Goal: Task Accomplishment & Management: Complete application form

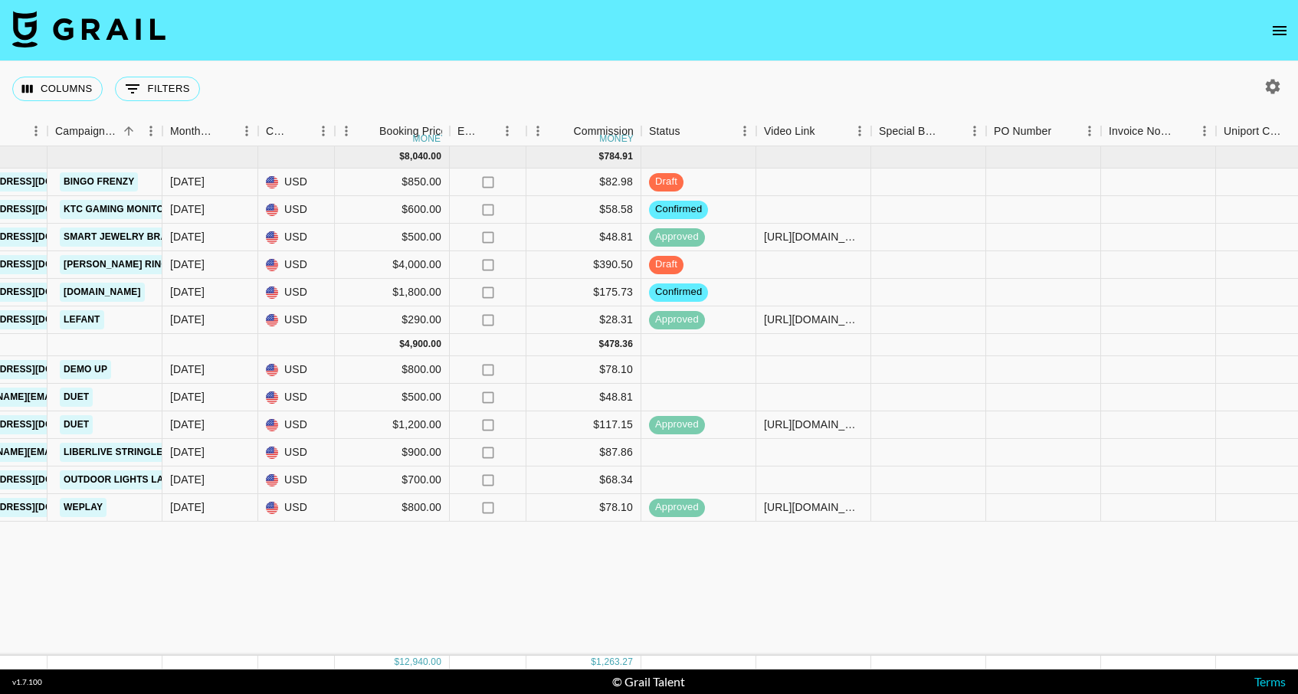
scroll to position [0, 291]
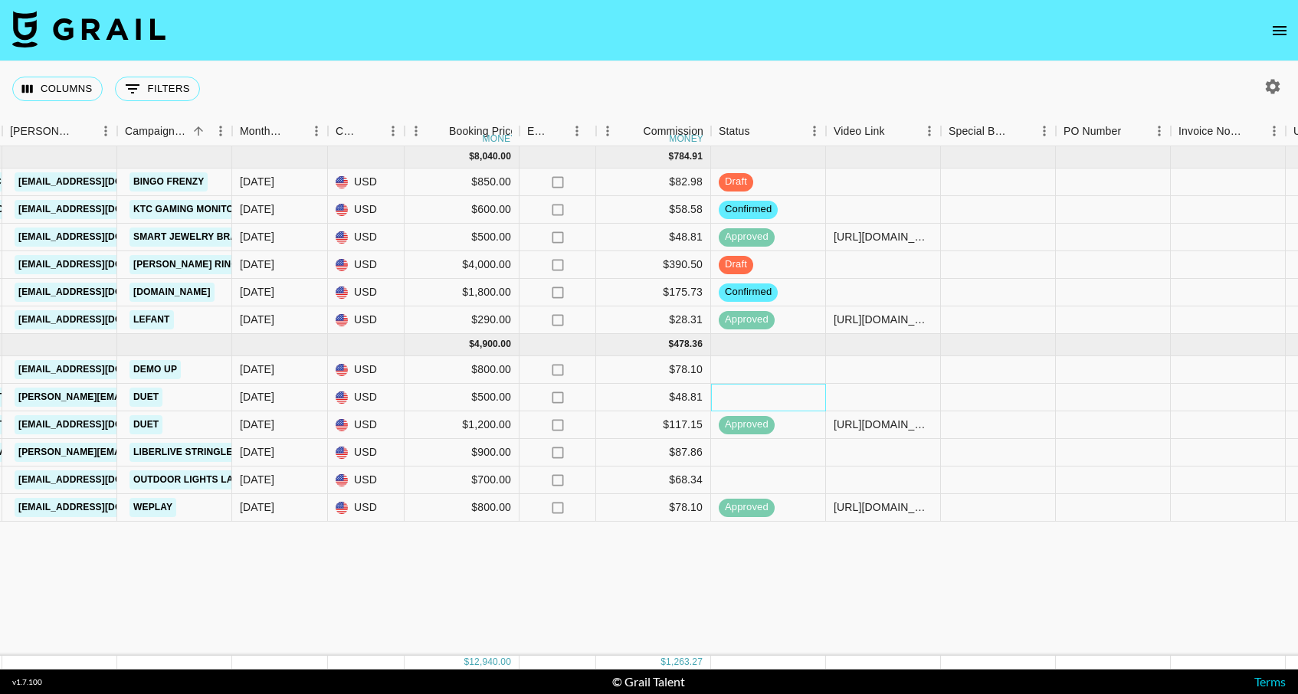
click at [752, 398] on div at bounding box center [768, 398] width 115 height 28
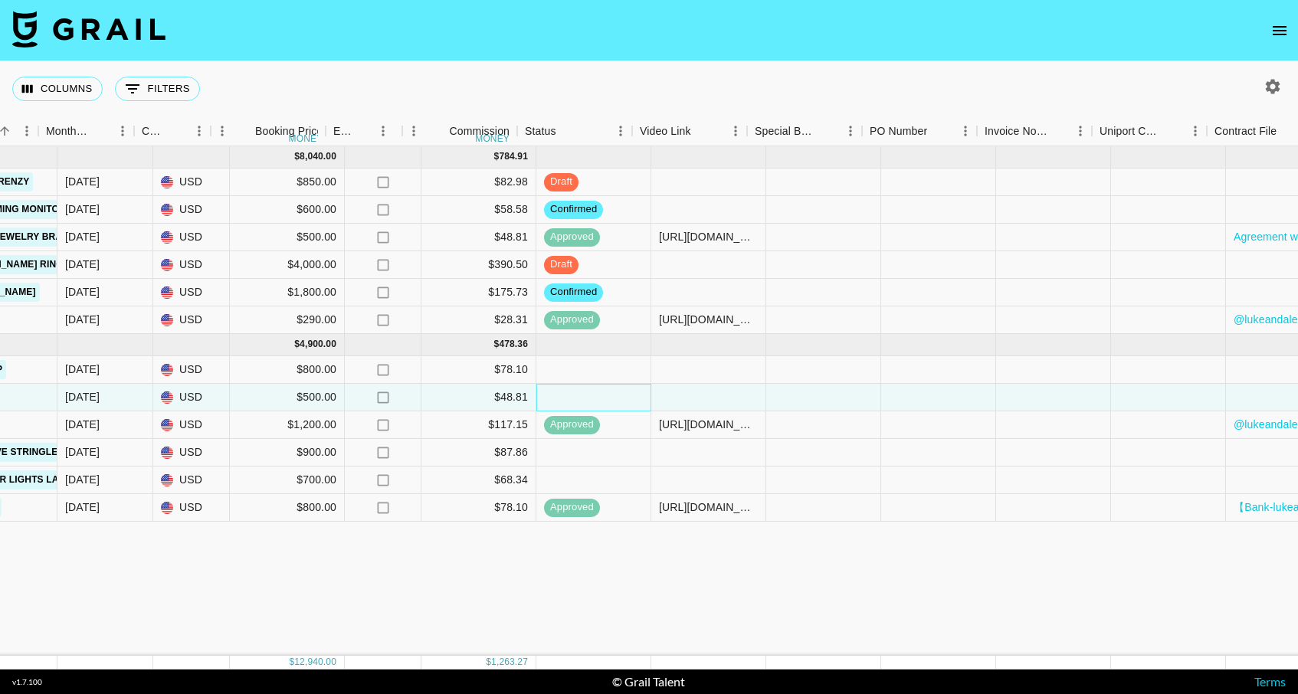
scroll to position [0, 816]
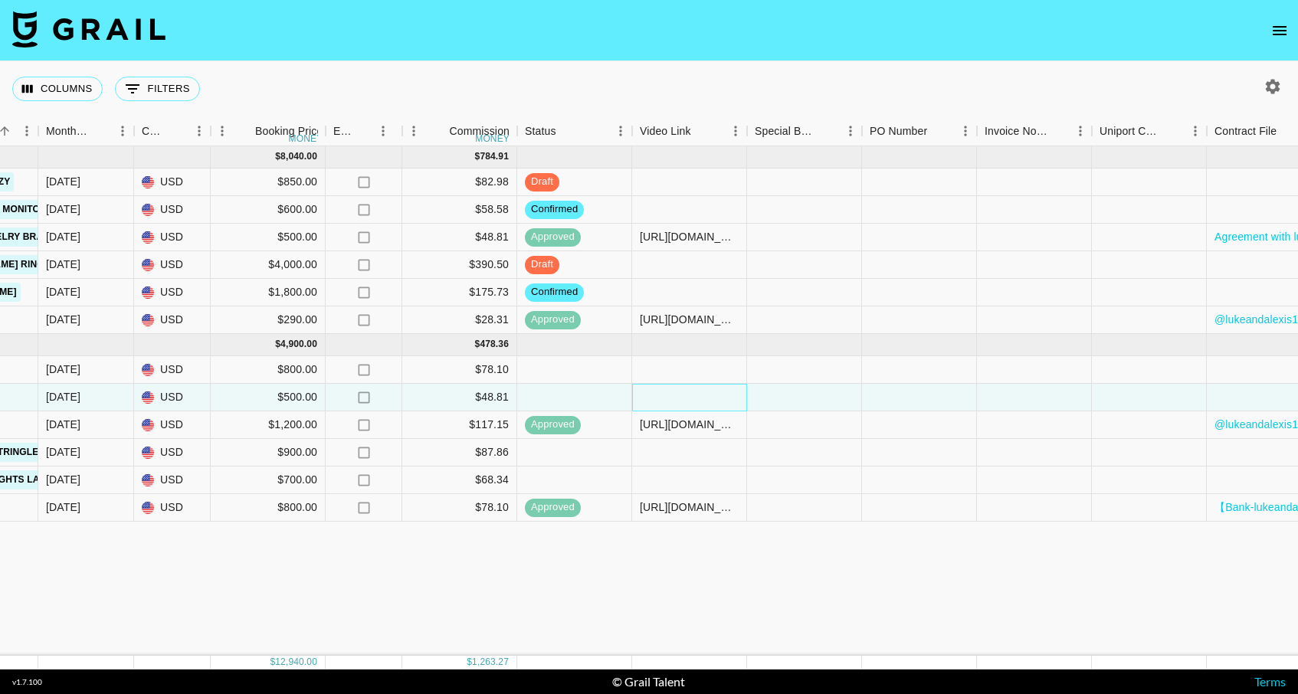
click at [675, 400] on div at bounding box center [689, 398] width 115 height 28
type input "[URL][DOMAIN_NAME]"
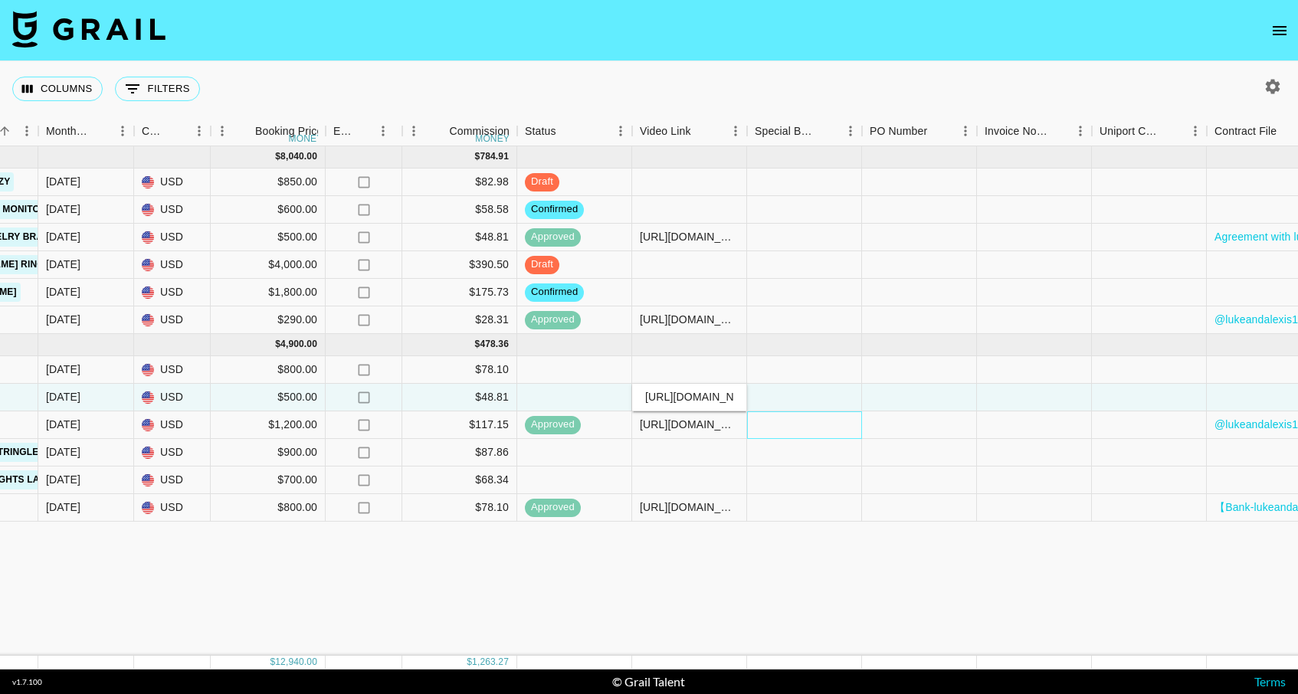
click at [807, 421] on div at bounding box center [804, 425] width 115 height 28
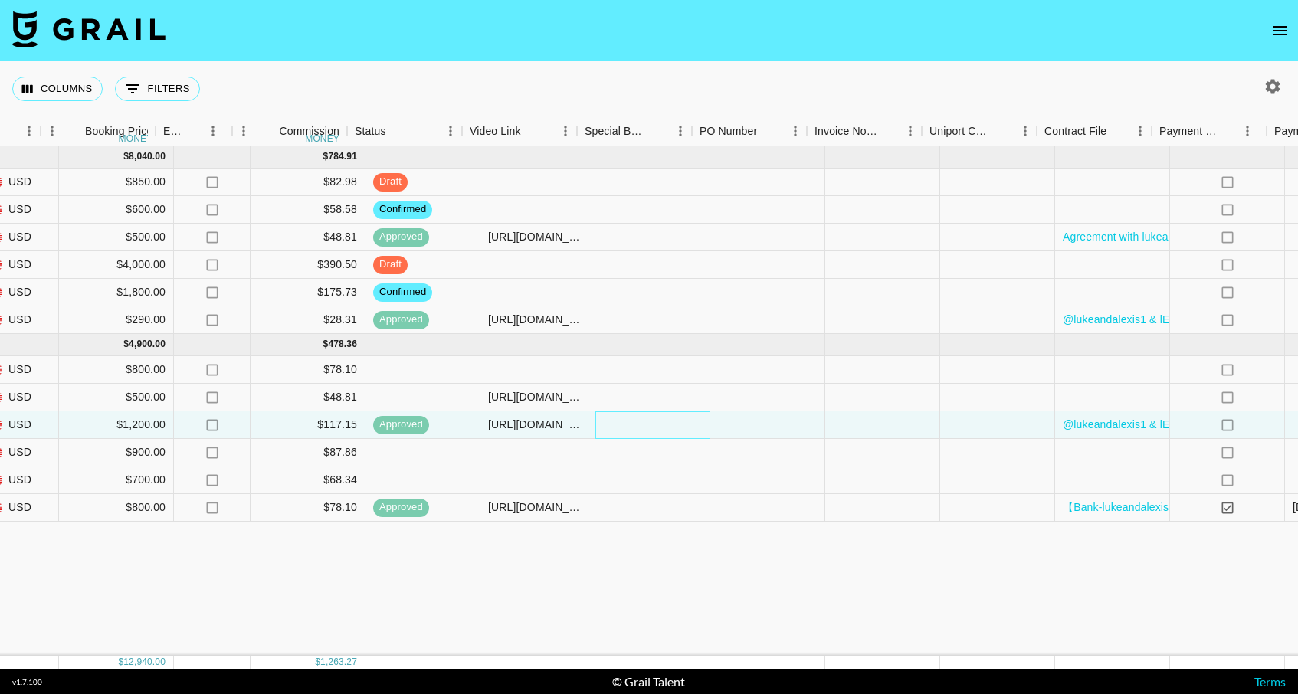
scroll to position [0, 1088]
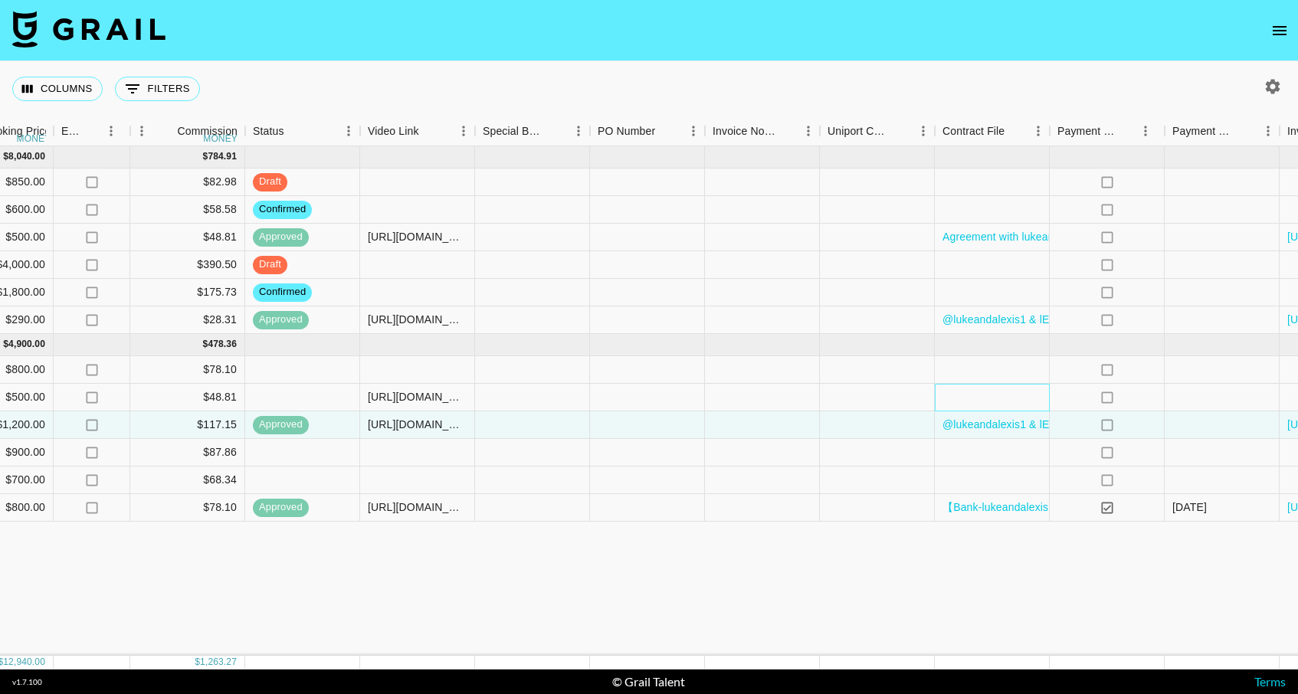
click at [997, 396] on div at bounding box center [992, 398] width 115 height 28
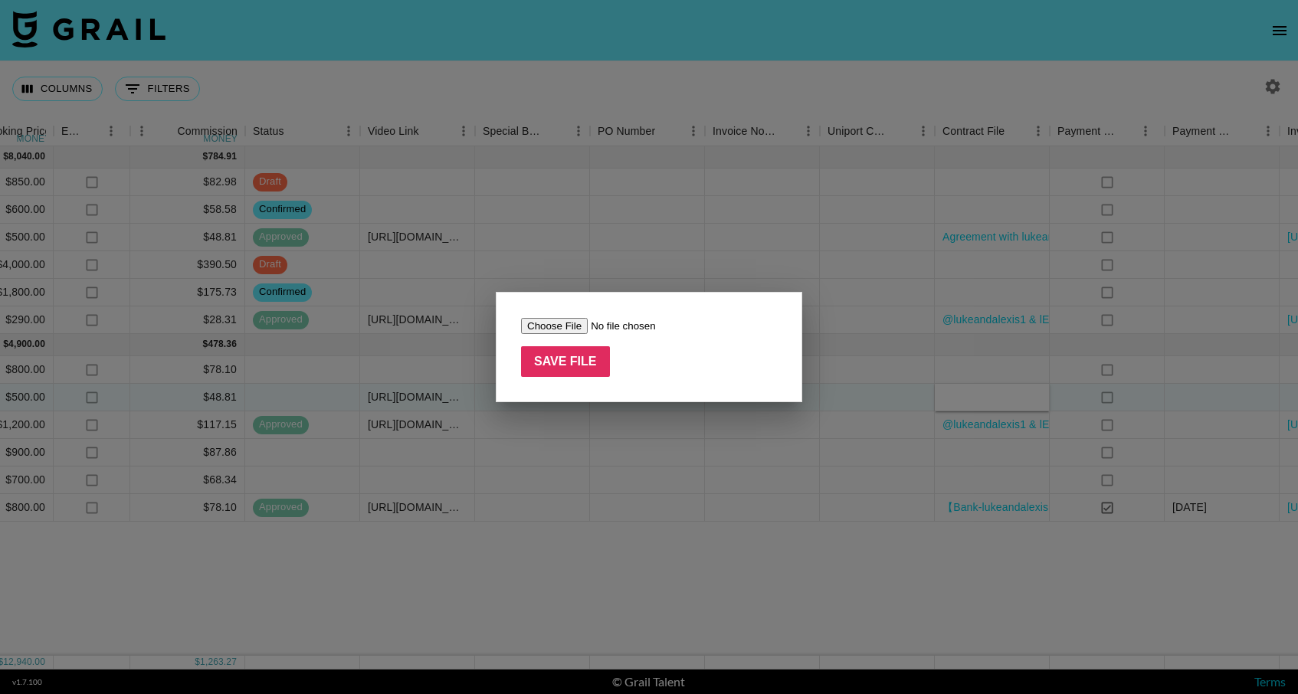
click at [570, 326] on input "file" at bounding box center [618, 326] width 194 height 16
type input "C:\fakepath\Agreement with lukeandalexis1 (1).pdf"
click at [576, 366] on input "Save File" at bounding box center [565, 361] width 89 height 31
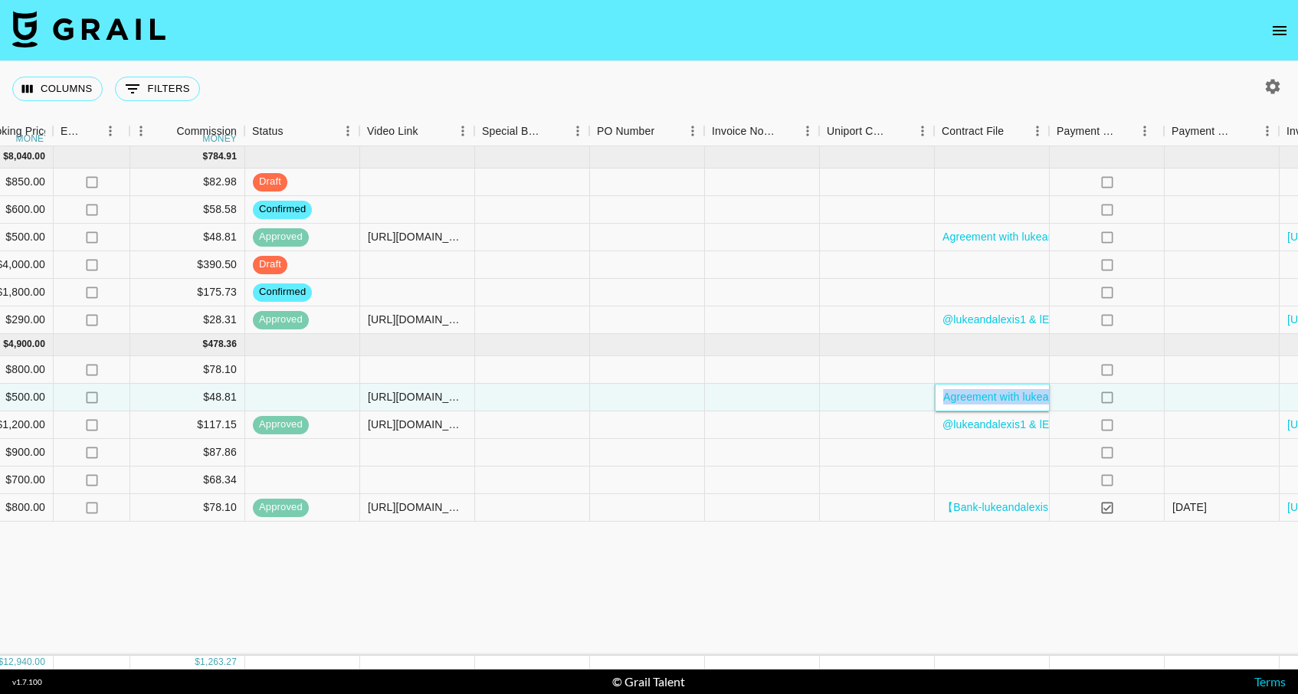
scroll to position [0, 1246]
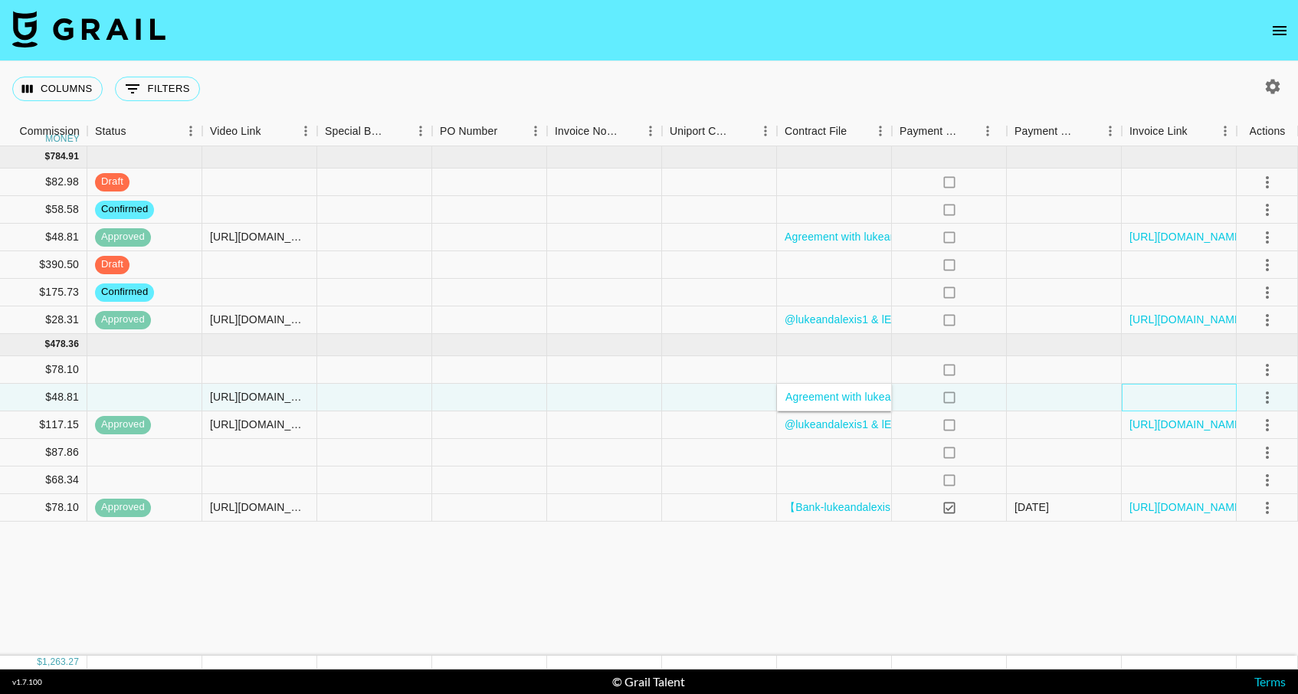
click at [1150, 404] on div at bounding box center [1179, 398] width 115 height 28
click at [1264, 398] on icon "select merge strategy" at bounding box center [1267, 397] width 18 height 18
click at [1239, 545] on div "Approve" at bounding box center [1233, 541] width 47 height 18
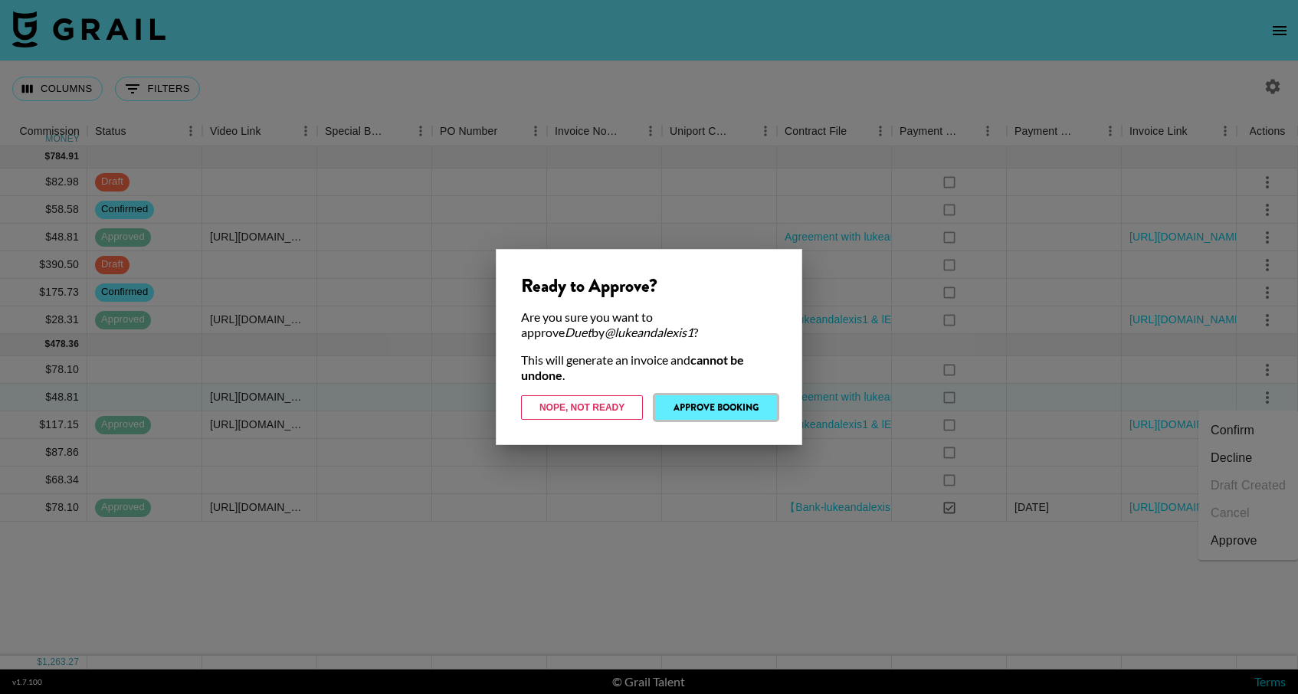
click at [736, 411] on button "Approve Booking" at bounding box center [716, 407] width 122 height 25
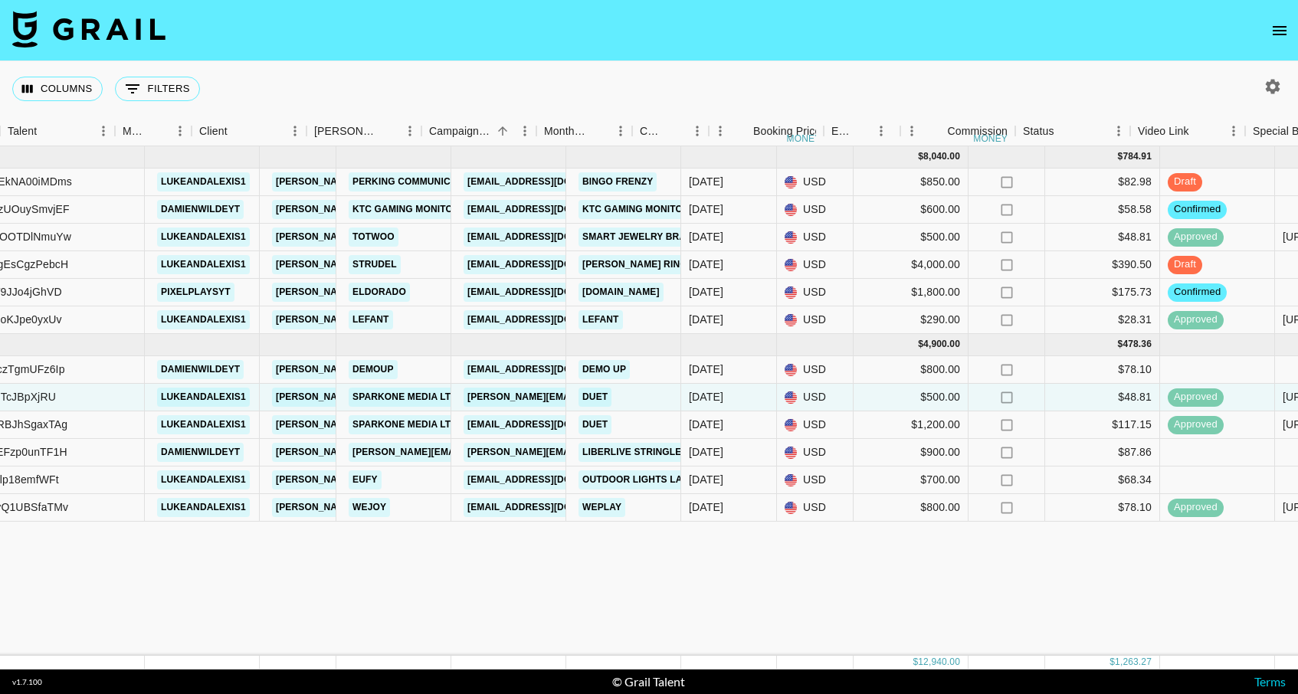
scroll to position [0, 5]
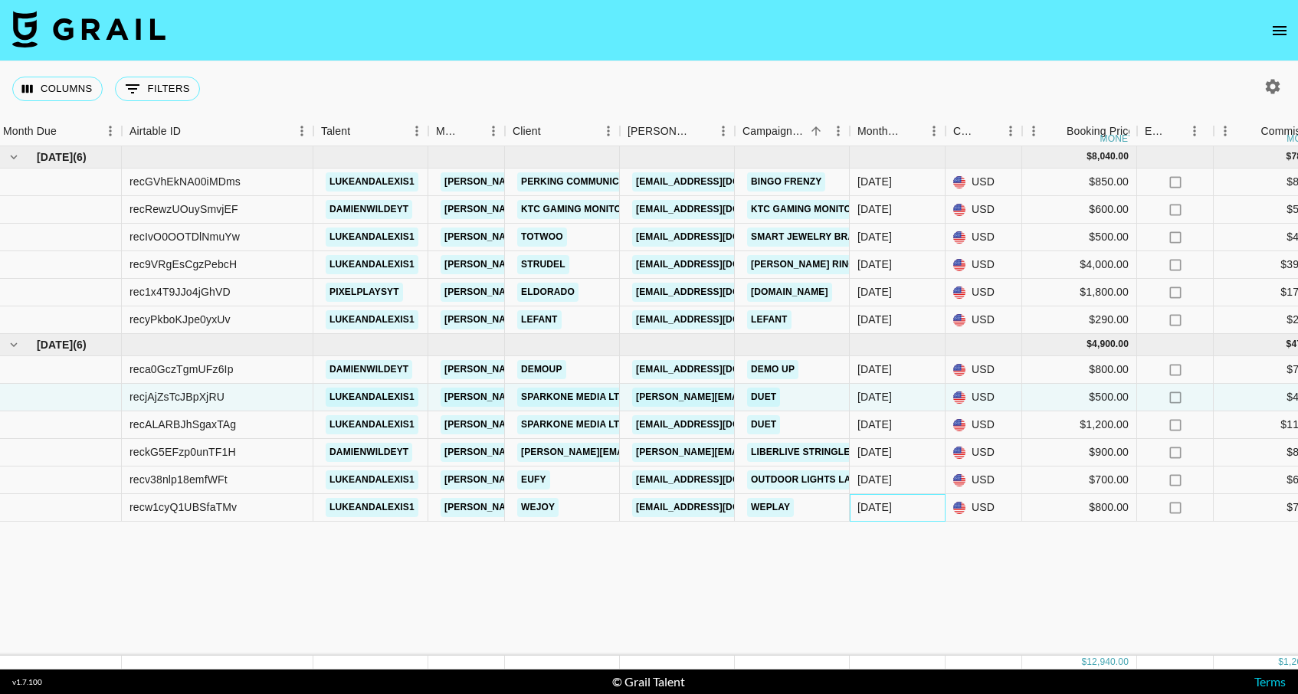
click at [887, 509] on div "[DATE]" at bounding box center [874, 506] width 34 height 15
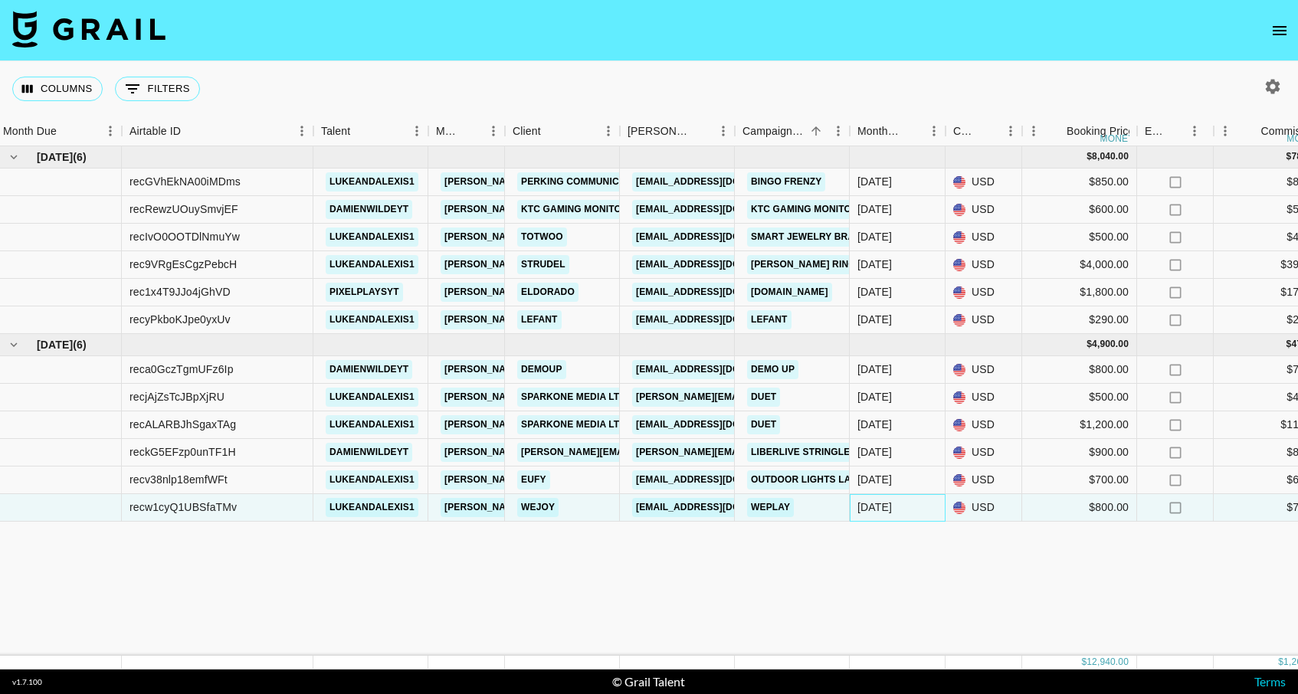
click at [887, 509] on div "[DATE]" at bounding box center [874, 506] width 34 height 15
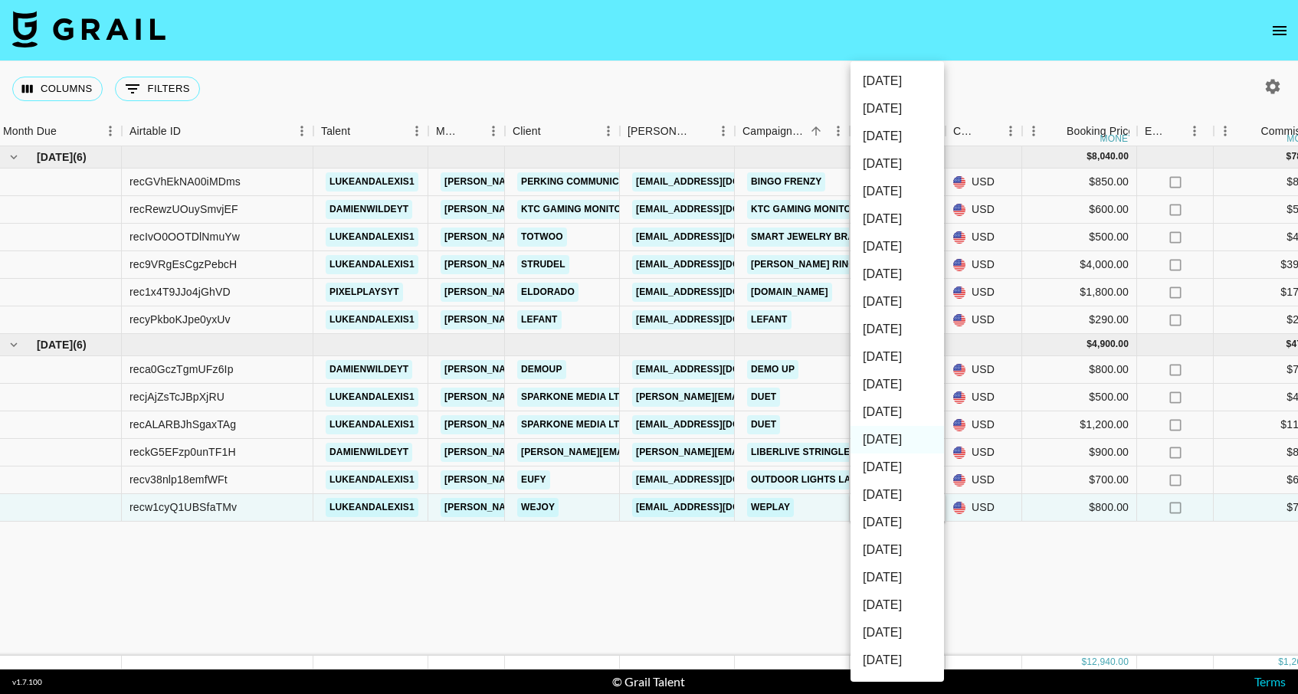
click at [799, 553] on div at bounding box center [649, 347] width 1298 height 694
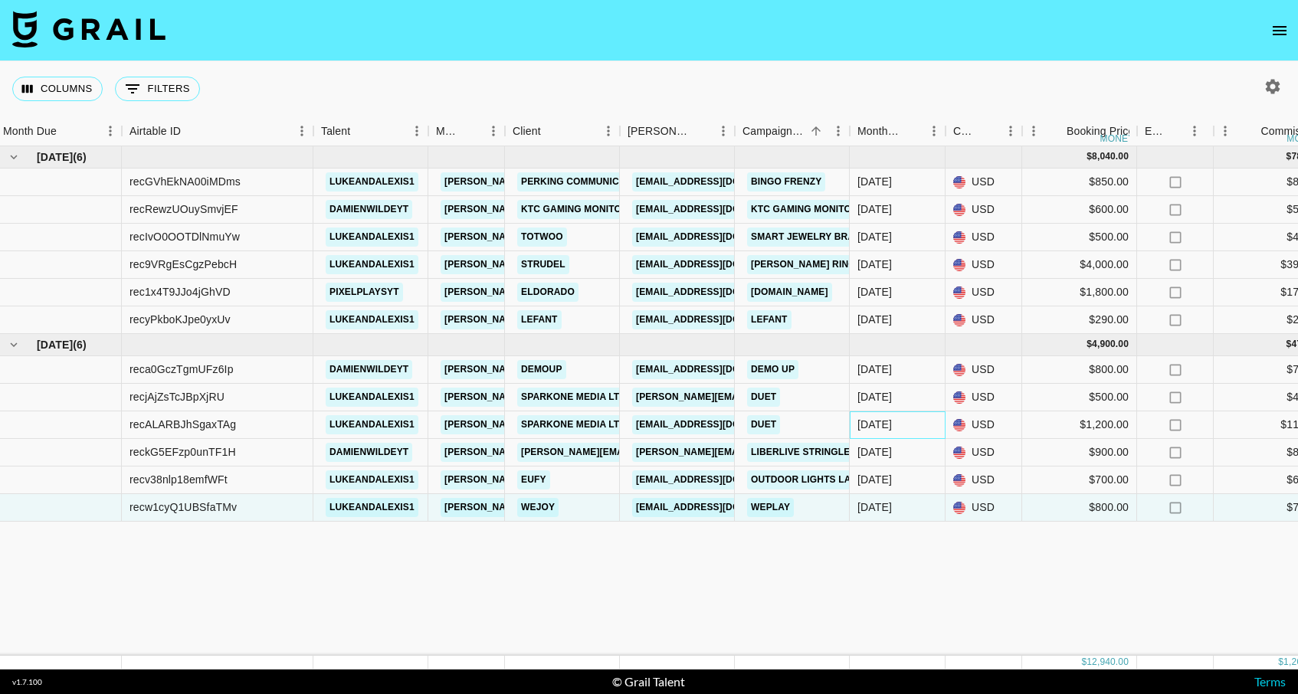
click at [912, 425] on div "[DATE]" at bounding box center [898, 425] width 96 height 28
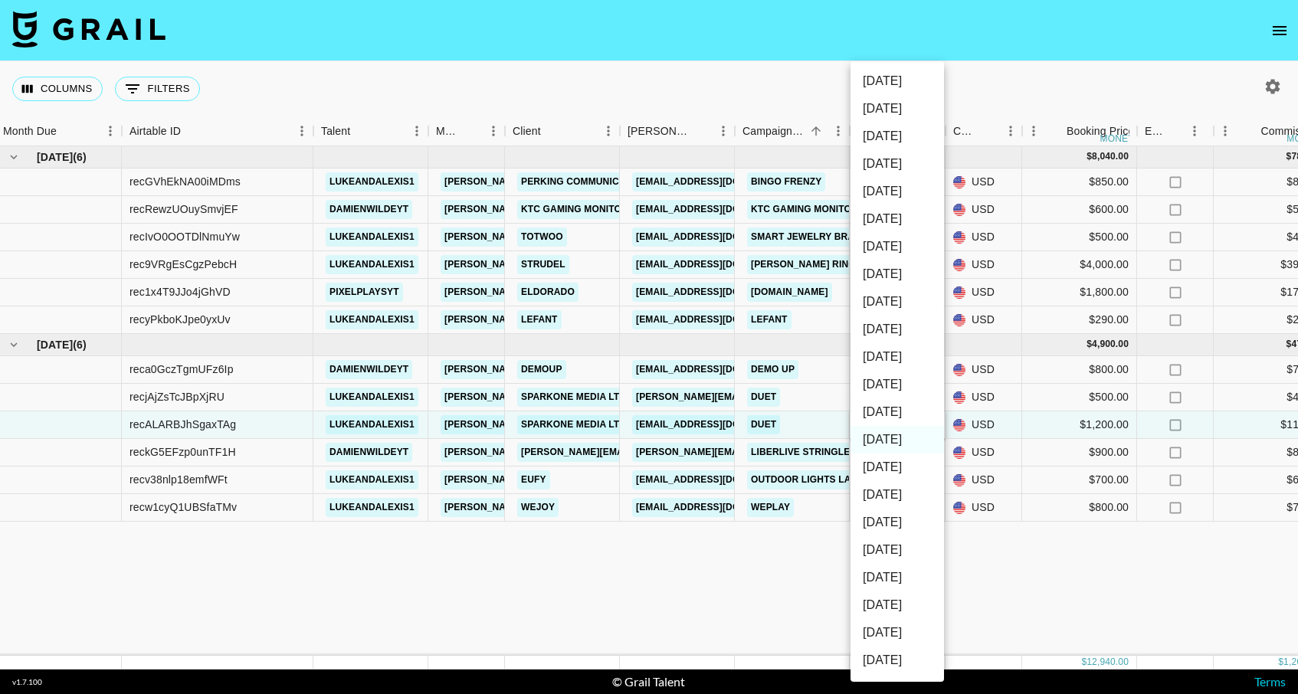
click at [811, 555] on div at bounding box center [649, 347] width 1298 height 694
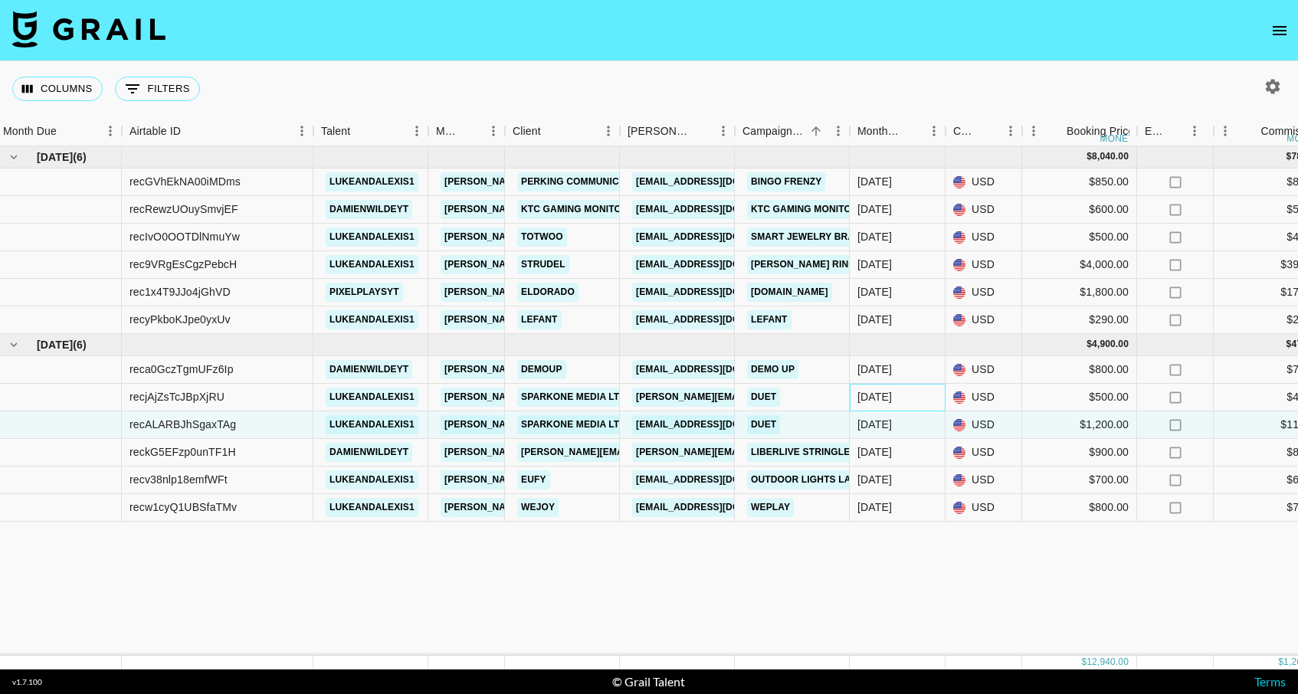
click at [897, 397] on div "[DATE]" at bounding box center [898, 398] width 96 height 28
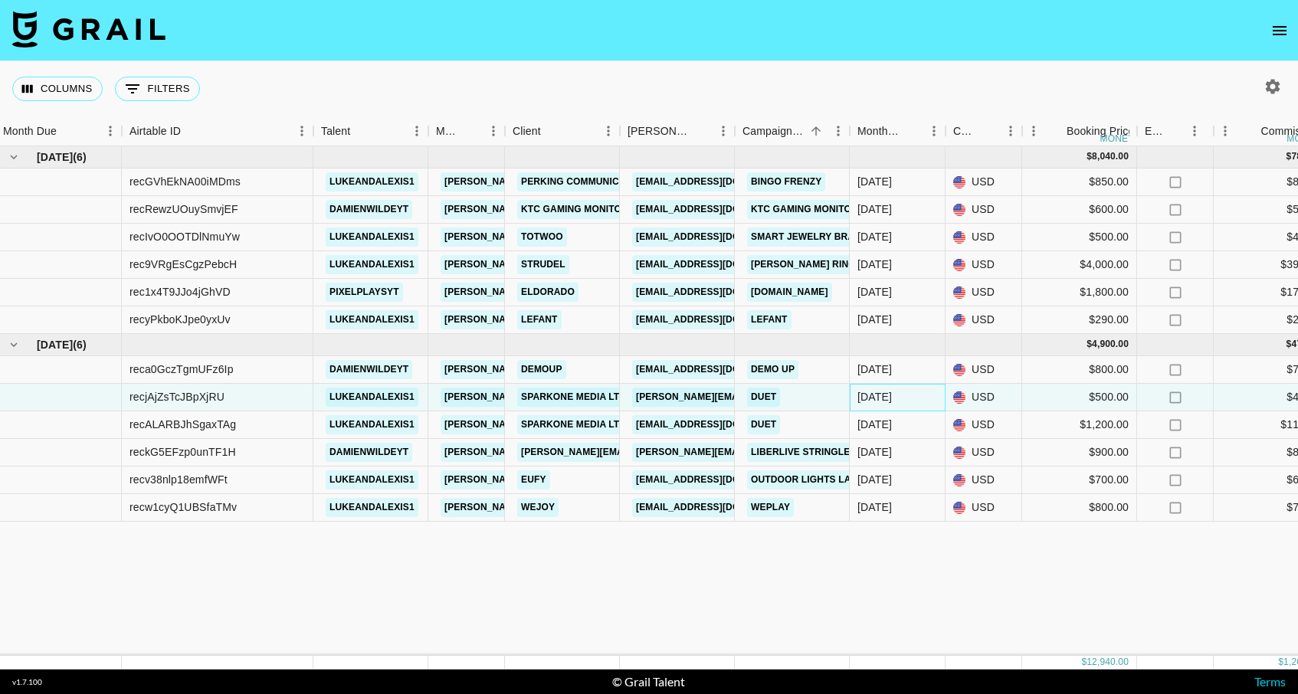
click at [897, 397] on div "[DATE]" at bounding box center [898, 398] width 96 height 28
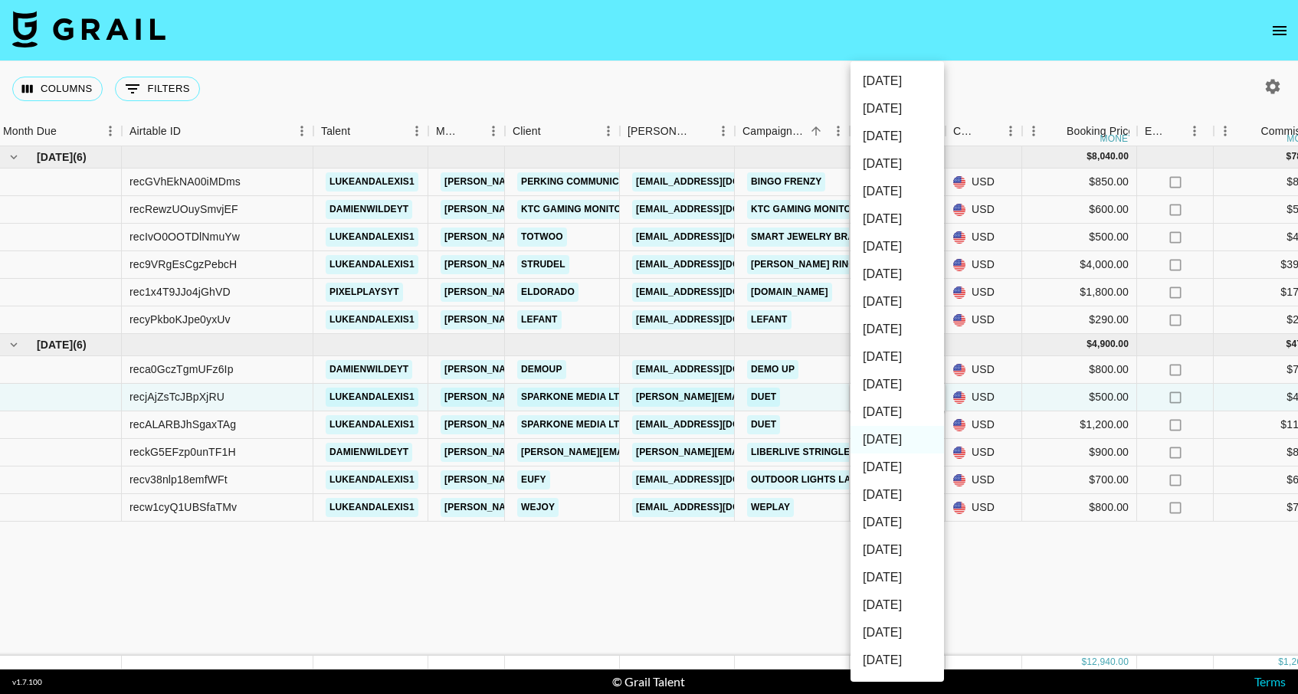
click at [885, 89] on li "[DATE]" at bounding box center [896, 81] width 93 height 28
type input "[DATE]"
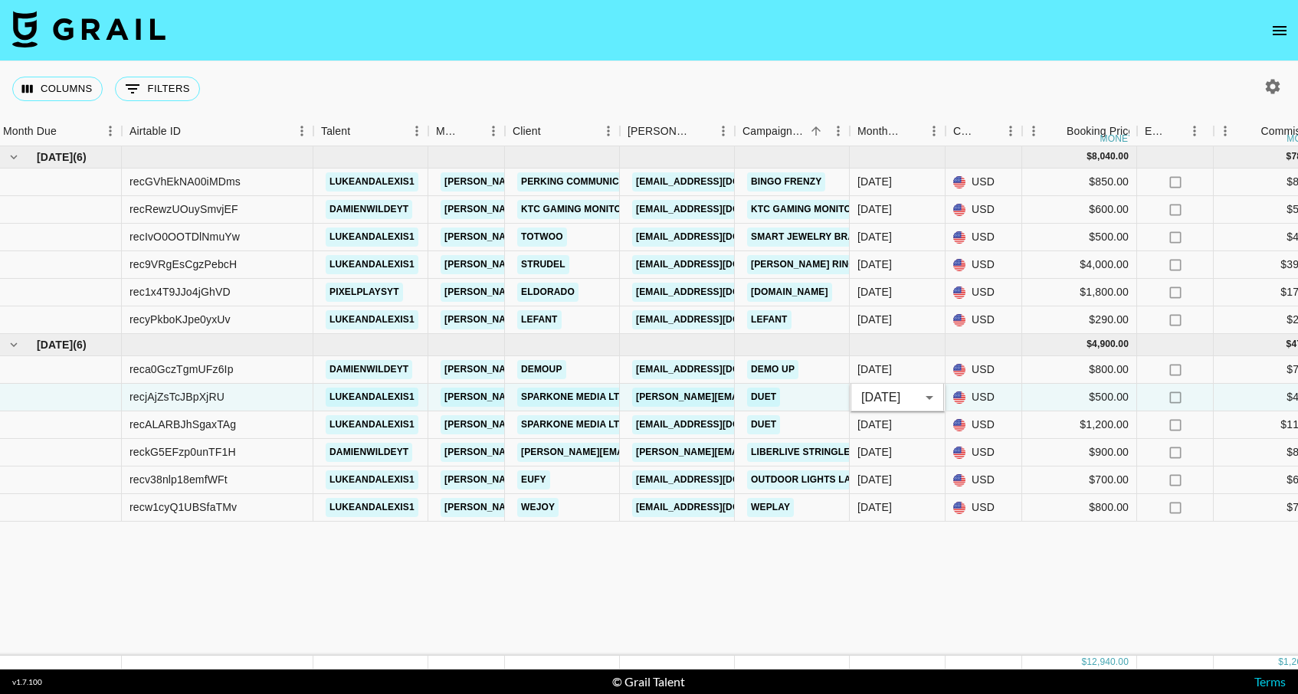
click at [899, 566] on div "[DATE] ( 6 ) $ 8,040.00 $ 784.91 recGVhEkNA00iMDms lukeandalexis1 [PERSON_NAME]…" at bounding box center [1266, 400] width 2543 height 509
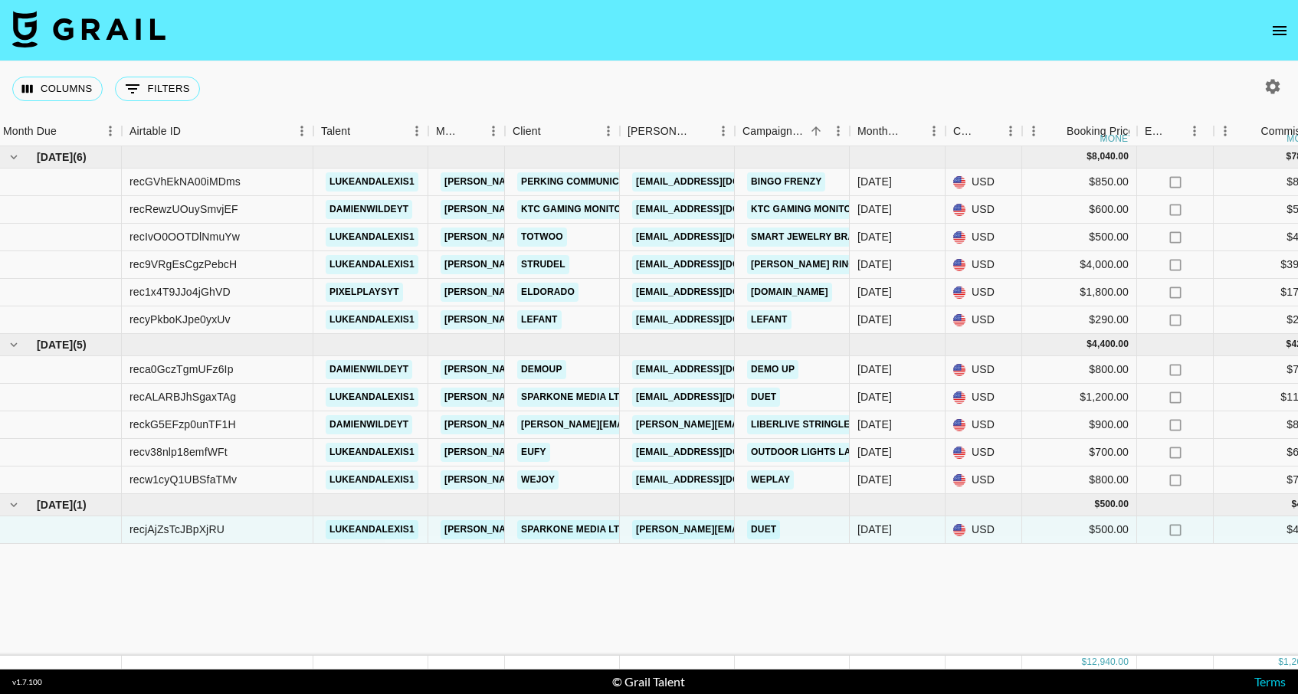
click at [907, 596] on div "[DATE] ( 6 ) $ 8,040.00 $ 784.91 recGVhEkNA00iMDms lukeandalexis1 [PERSON_NAME]…" at bounding box center [1266, 400] width 2543 height 509
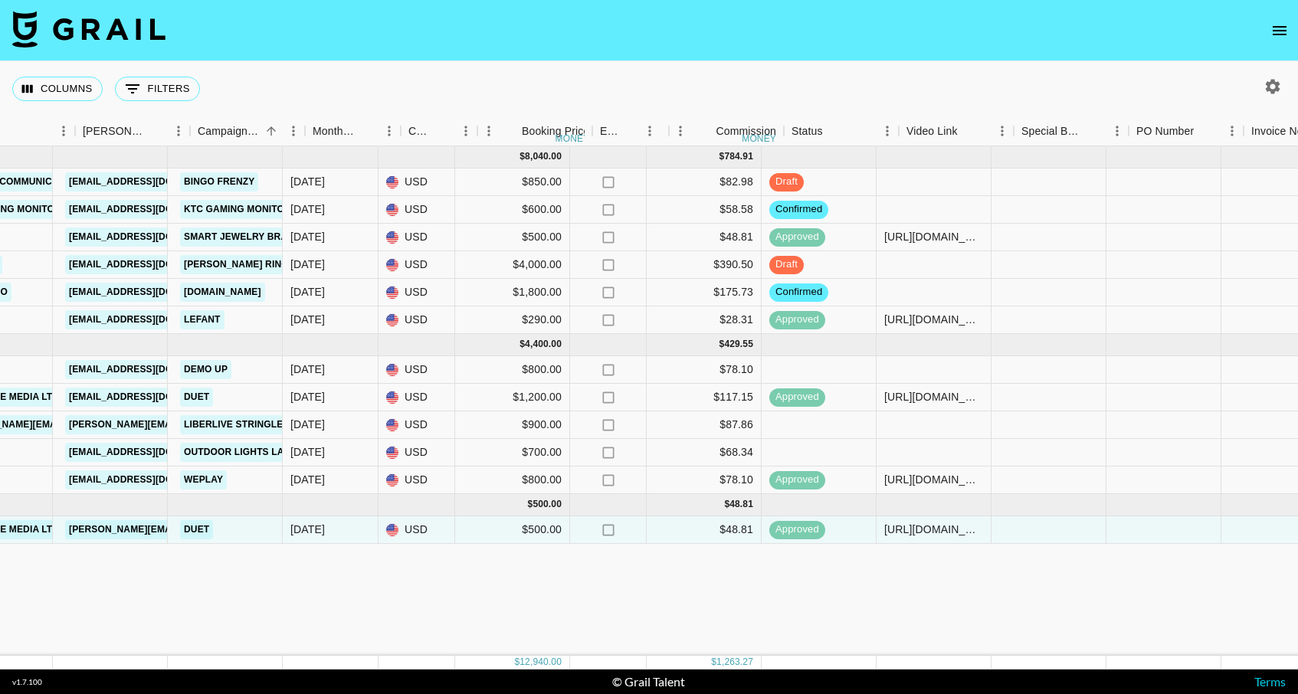
scroll to position [0, 573]
click at [991, 408] on div at bounding box center [1047, 398] width 115 height 28
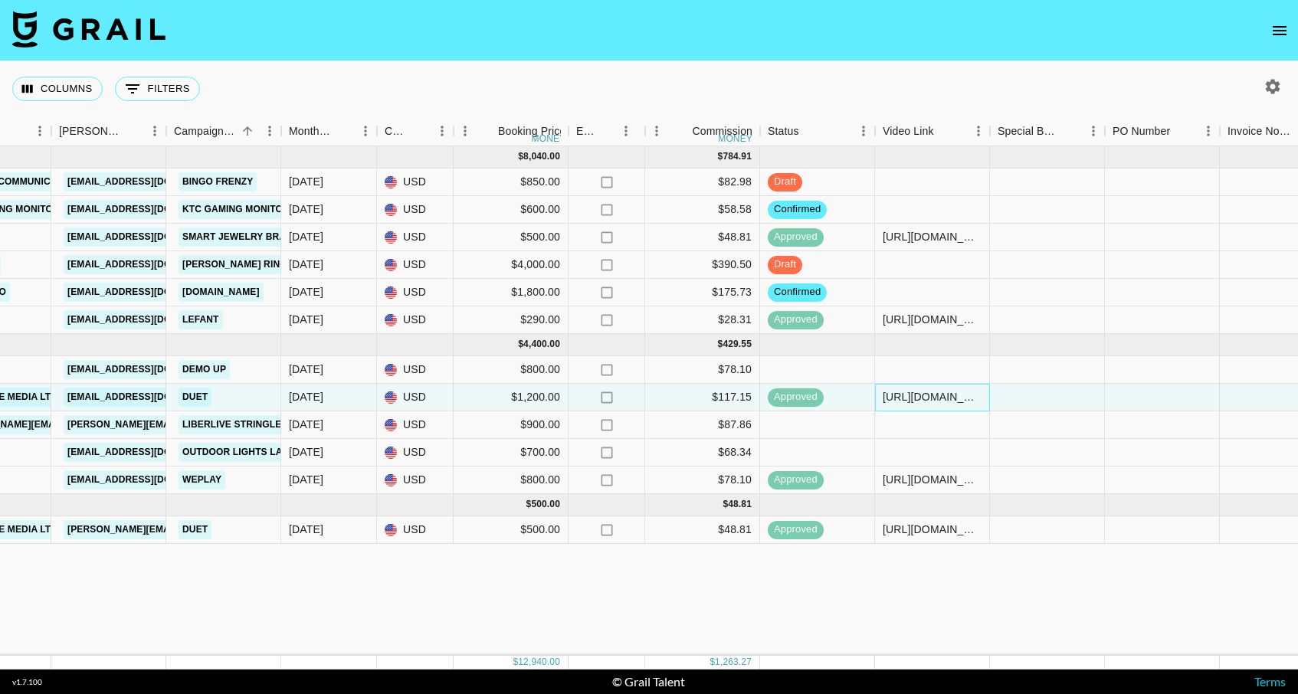
click at [981, 404] on div "[URL][DOMAIN_NAME]" at bounding box center [932, 398] width 115 height 28
click at [984, 427] on div at bounding box center [932, 425] width 115 height 28
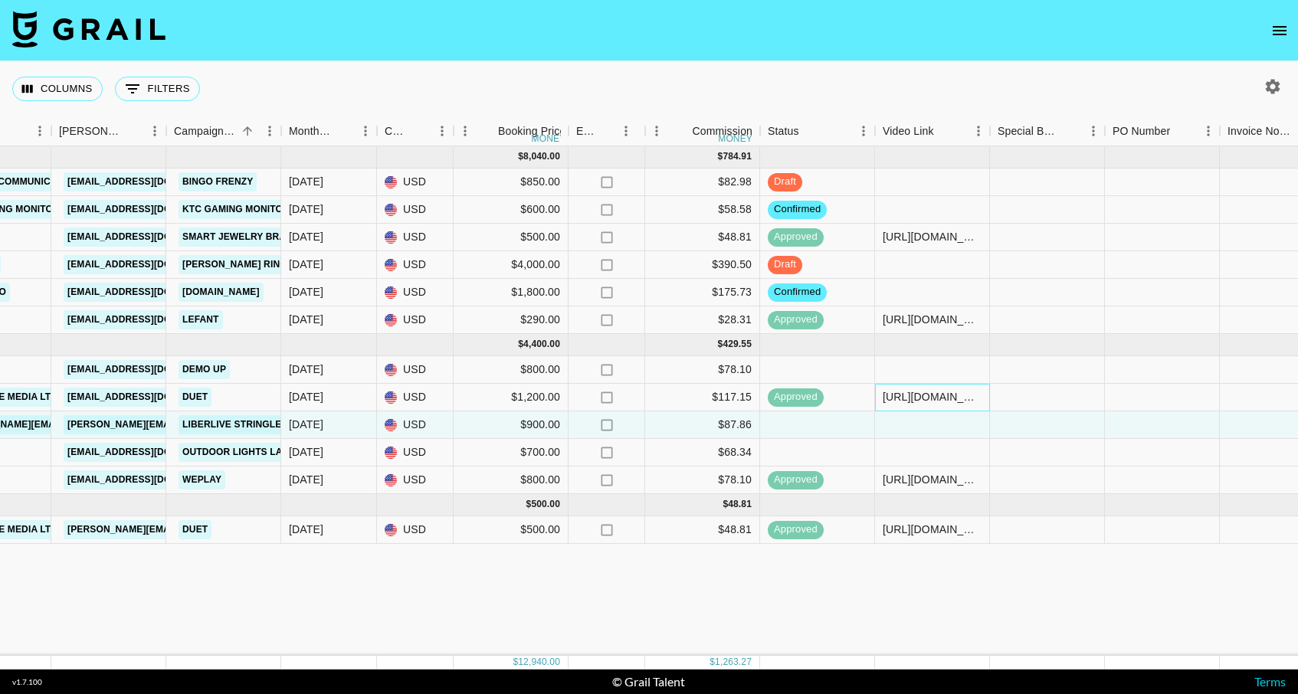
click at [884, 400] on div "[URL][DOMAIN_NAME]" at bounding box center [932, 396] width 99 height 15
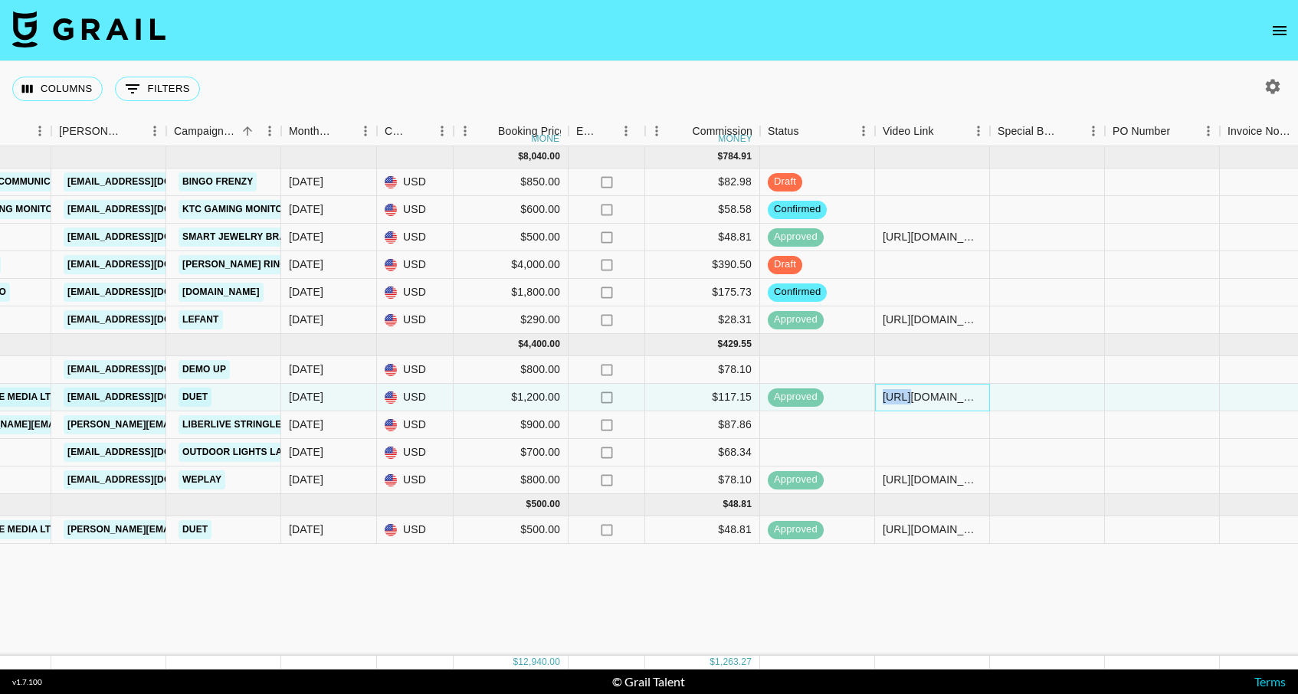
click at [884, 400] on div "[URL][DOMAIN_NAME]" at bounding box center [932, 396] width 99 height 15
click at [905, 437] on div at bounding box center [932, 425] width 115 height 28
